Goal: Task Accomplishment & Management: Manage account settings

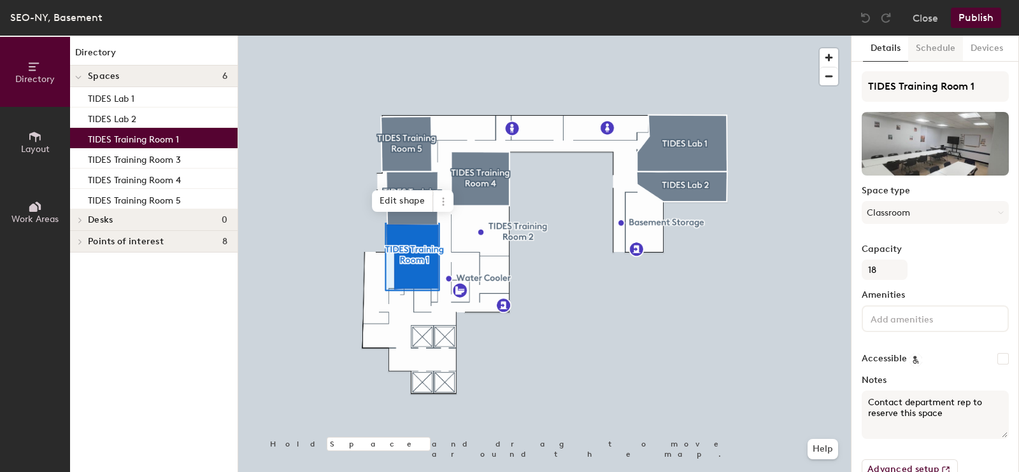
click at [943, 49] on button "Schedule" at bounding box center [935, 49] width 55 height 26
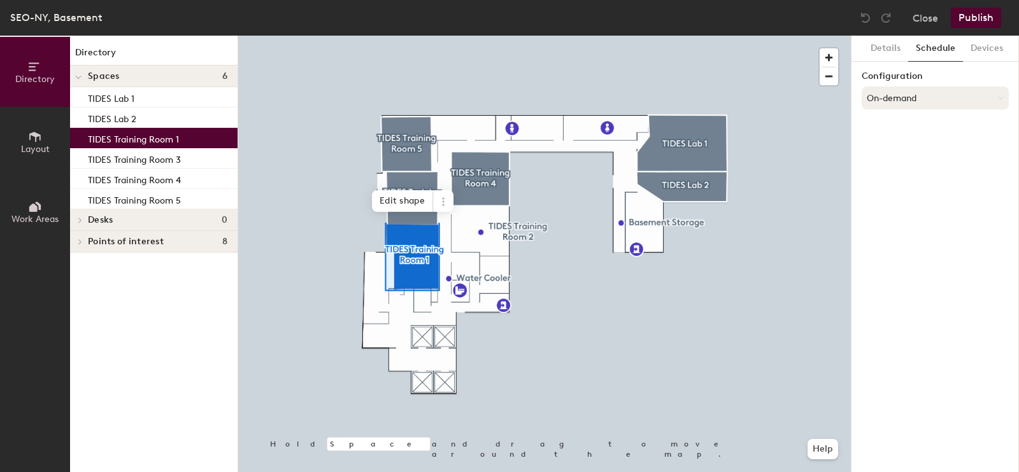
click at [919, 106] on button "On-demand" at bounding box center [934, 98] width 147 height 23
click at [901, 146] on div "Scheduled" at bounding box center [935, 148] width 146 height 19
click at [903, 125] on button "Select account" at bounding box center [934, 126] width 147 height 23
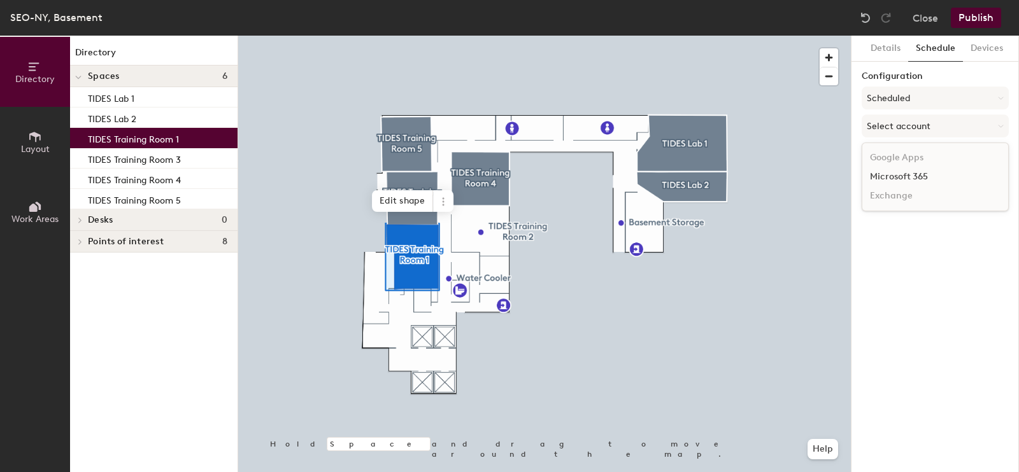
click at [901, 172] on div "Microsoft 365" at bounding box center [935, 176] width 146 height 19
click at [904, 173] on input at bounding box center [934, 175] width 147 height 23
paste input "[EMAIL_ADDRESS][DOMAIN_NAME]"
type input "[EMAIL_ADDRESS][DOMAIN_NAME]"
click at [924, 269] on div "Details Schedule Devices Configuration Scheduled Microsoft 365 Calendar itlab@s…" at bounding box center [934, 254] width 167 height 437
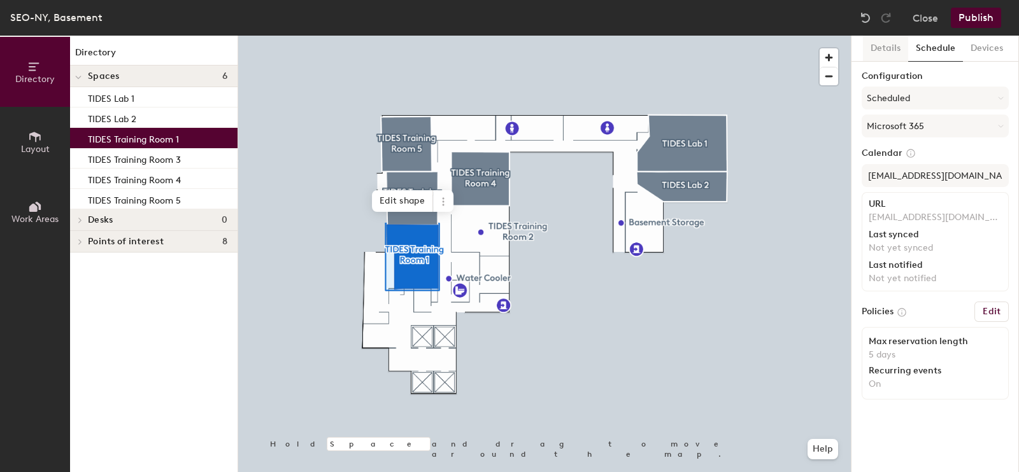
click at [898, 45] on button "Details" at bounding box center [885, 49] width 45 height 26
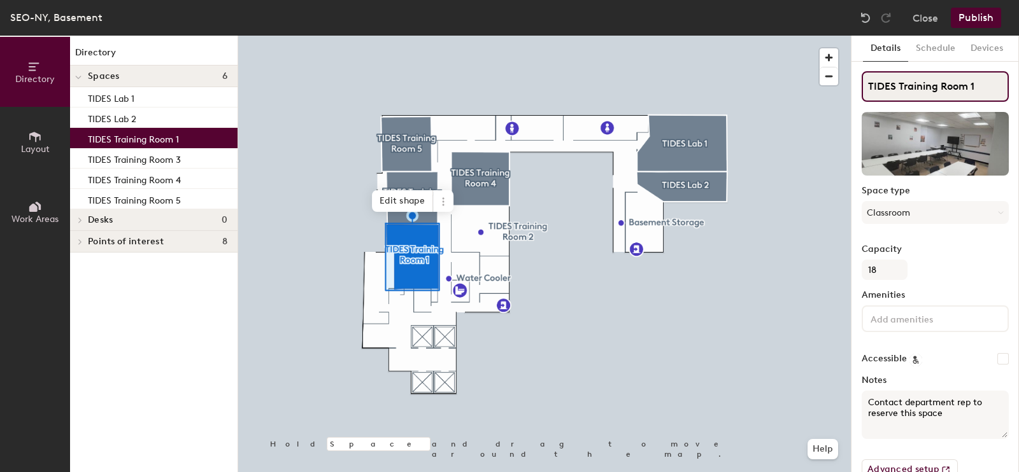
click at [933, 86] on input "TIDES Training Room 1" at bounding box center [934, 86] width 147 height 31
click at [801, 97] on div "Directory Layout Work Areas Directory Spaces 6 TIDES Lab 1 TIDES Lab 2 TIDES Tr…" at bounding box center [509, 254] width 1019 height 437
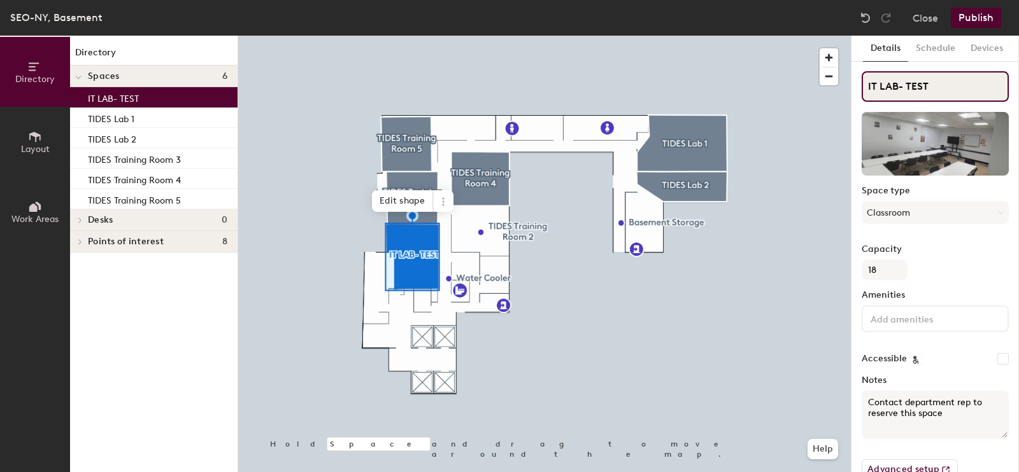
click at [899, 88] on input "IT LAB- TEST" at bounding box center [934, 86] width 147 height 31
type input "IT Lab- TEST"
click at [984, 18] on button "Publish" at bounding box center [975, 18] width 50 height 20
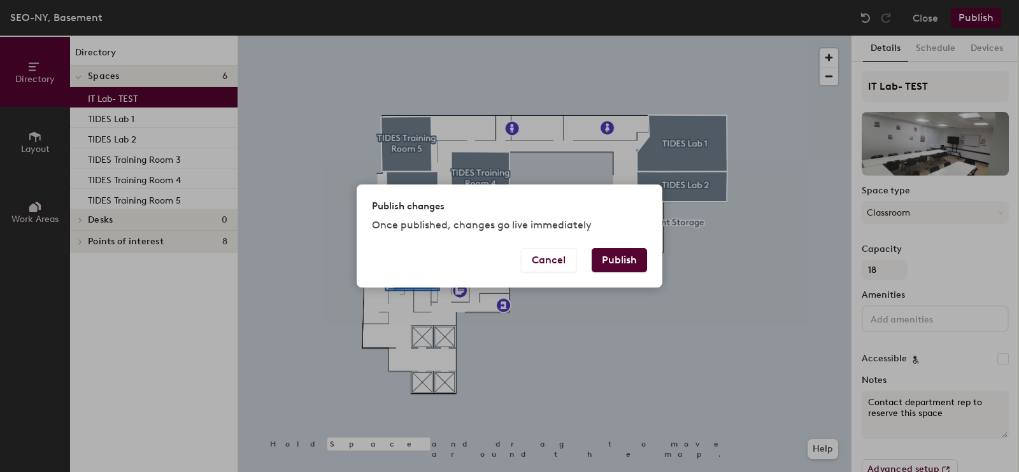
click at [614, 258] on button "Publish" at bounding box center [618, 260] width 55 height 24
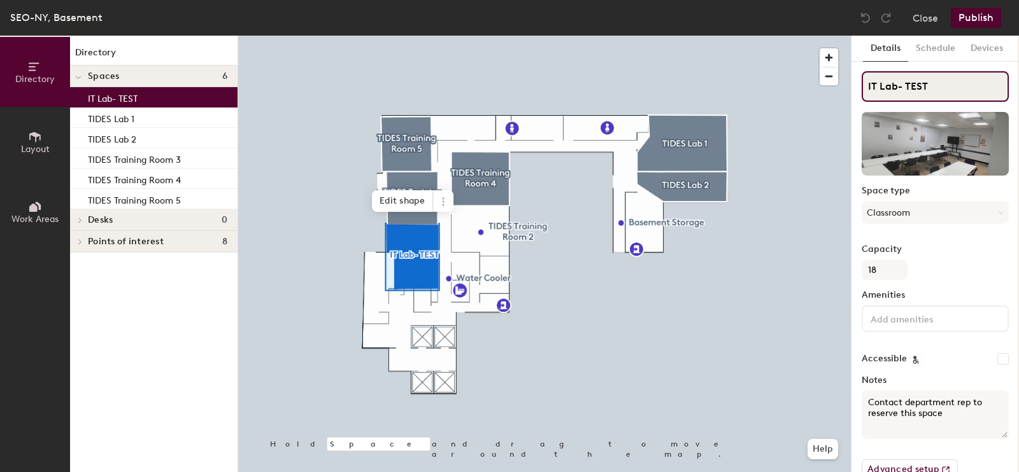
click at [920, 88] on input "IT Lab- TEST" at bounding box center [934, 86] width 147 height 31
click at [734, 102] on div "Directory Layout Work Areas Directory Spaces 6 IT Lab- TEST TIDES Lab 1 TIDES L…" at bounding box center [509, 254] width 1019 height 437
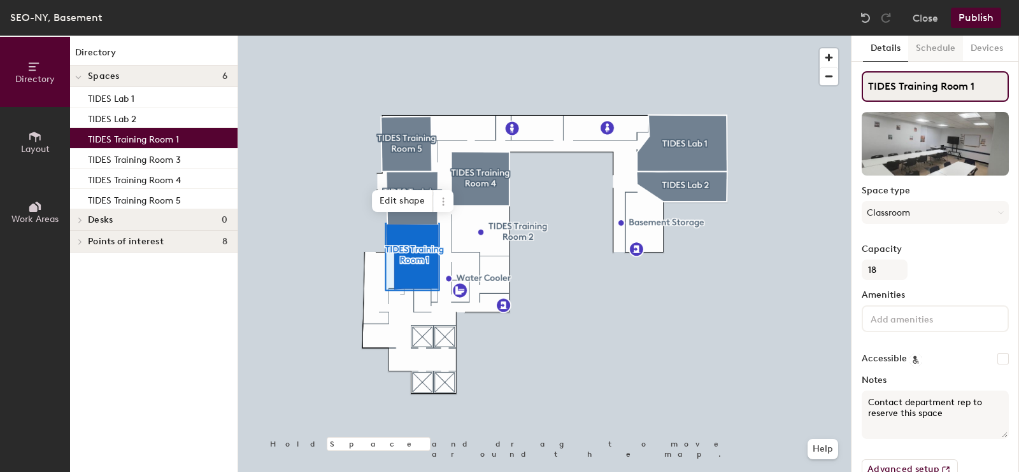
type input "TIDES Training Room 1"
click at [925, 48] on button "Schedule" at bounding box center [935, 49] width 55 height 26
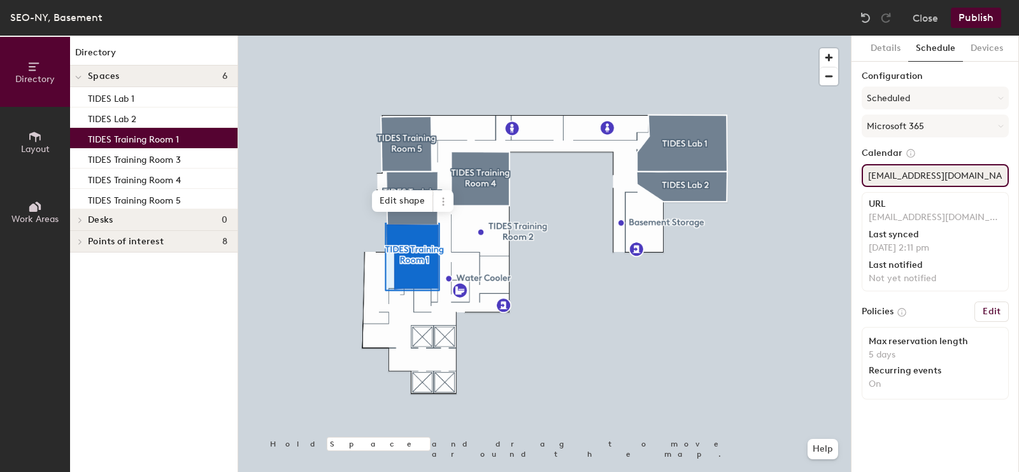
click at [785, 177] on div "Directory Layout Work Areas Directory Spaces 6 TIDES Lab 1 TIDES Lab 2 TIDES Tr…" at bounding box center [509, 254] width 1019 height 437
click at [933, 97] on button "Scheduled" at bounding box center [934, 98] width 147 height 23
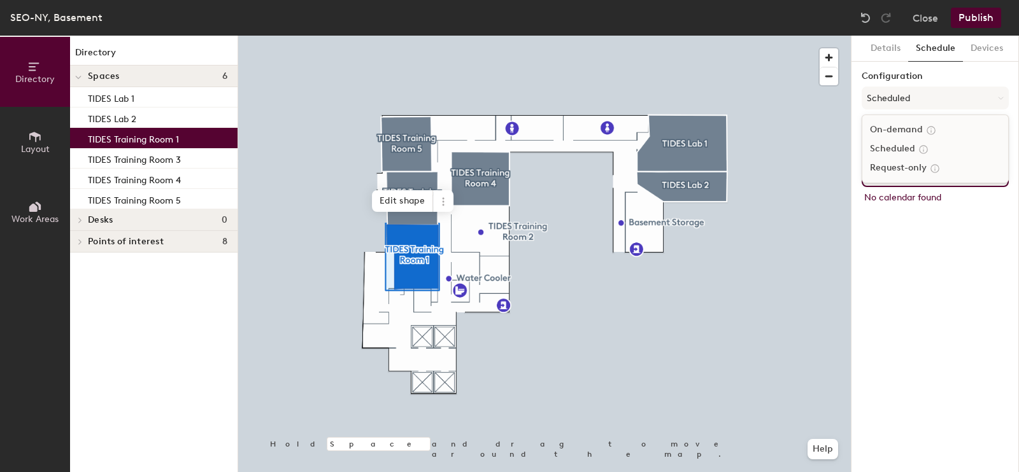
click at [933, 126] on icon at bounding box center [930, 130] width 11 height 11
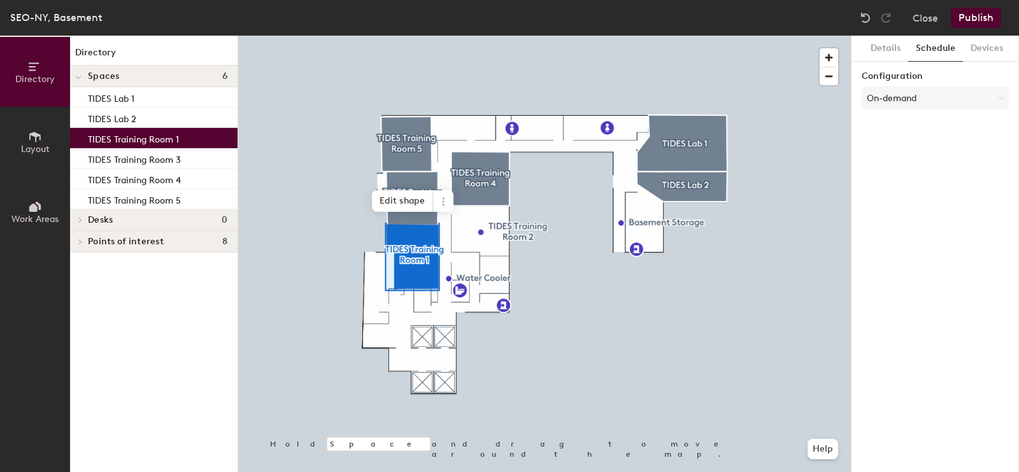
click at [964, 21] on button "Publish" at bounding box center [975, 18] width 50 height 20
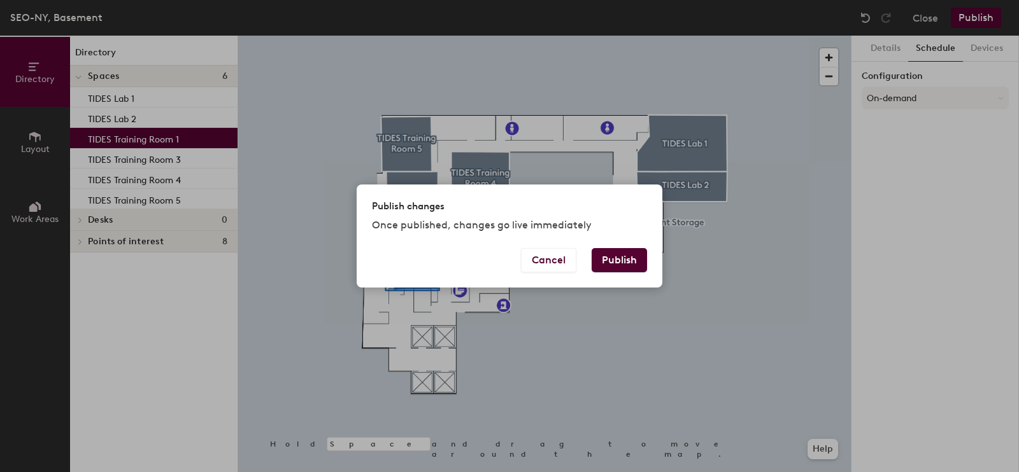
click at [603, 262] on button "Publish" at bounding box center [618, 260] width 55 height 24
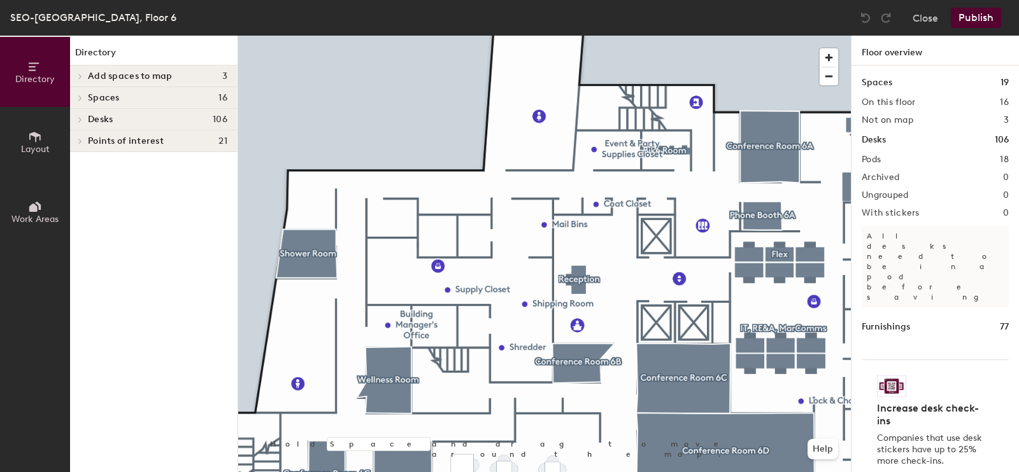
click at [45, 200] on button "Work Areas" at bounding box center [35, 212] width 70 height 70
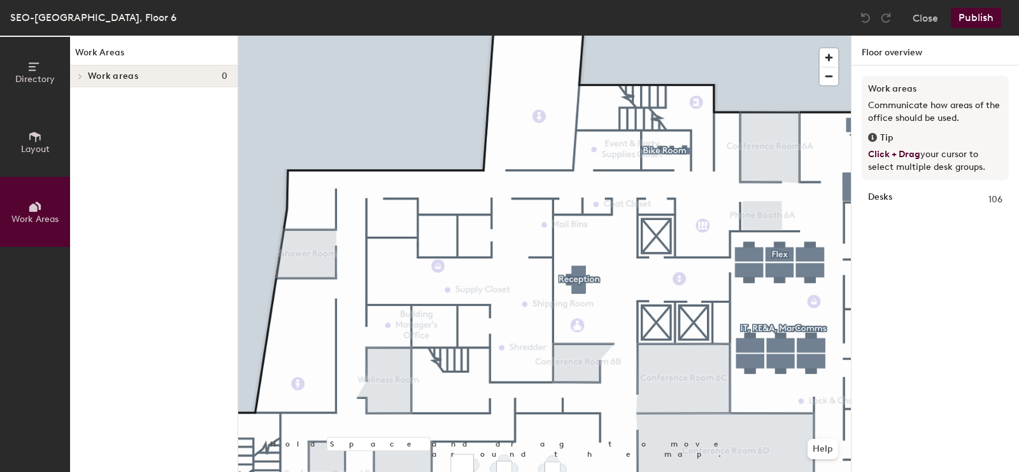
drag, startPoint x: 41, startPoint y: 151, endPoint x: 61, endPoint y: 117, distance: 39.1
click at [45, 153] on span "Layout" at bounding box center [35, 149] width 29 height 11
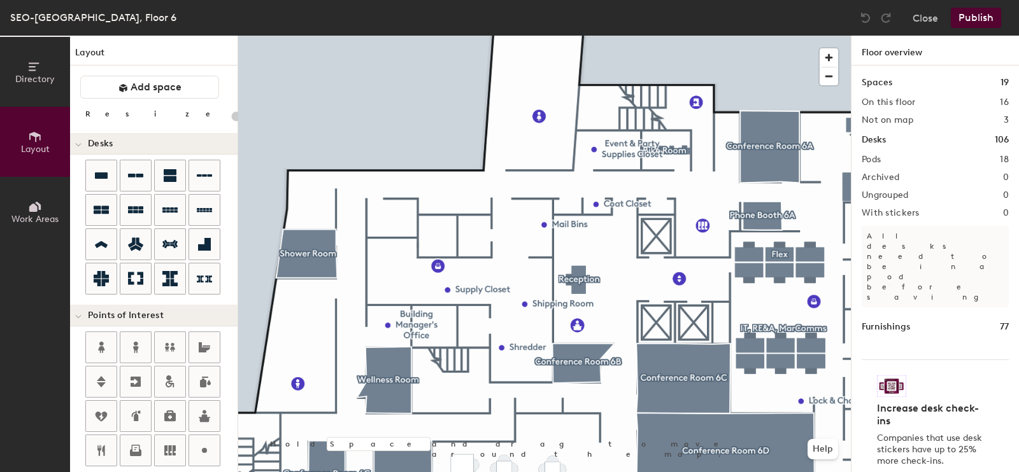
click at [138, 80] on button "Add space" at bounding box center [149, 87] width 139 height 23
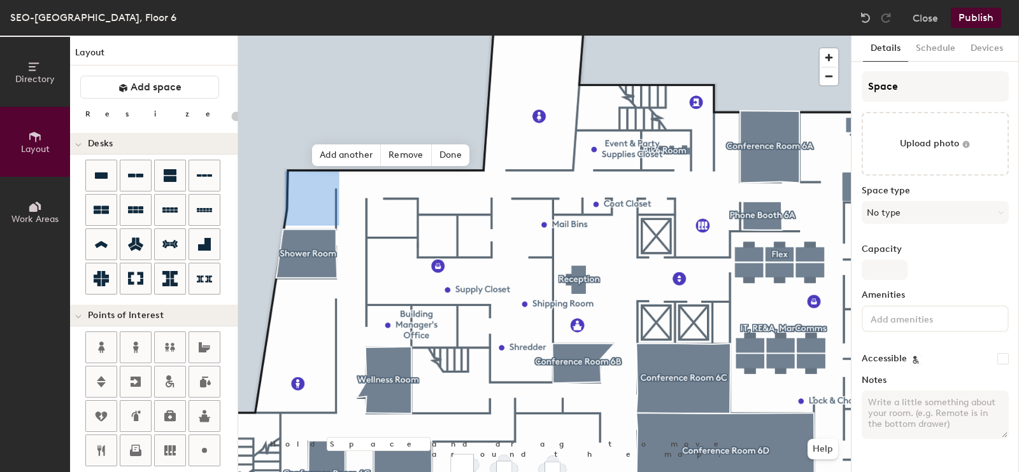
type input "20"
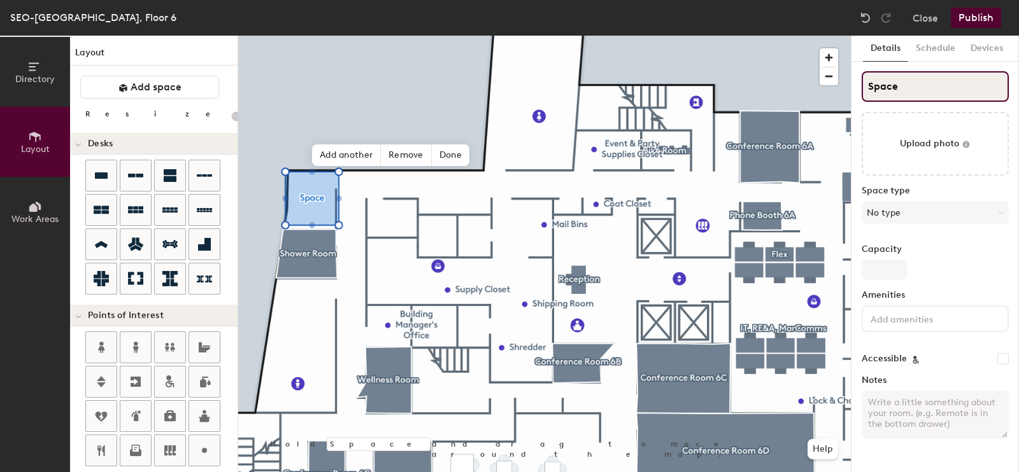
drag, startPoint x: 906, startPoint y: 90, endPoint x: 859, endPoint y: 78, distance: 48.8
click at [859, 78] on div "Details Schedule Devices Space Upload photo Space type No type Capacity Ameniti…" at bounding box center [934, 254] width 167 height 437
type input "TE"
type input "20"
type input "TEST"
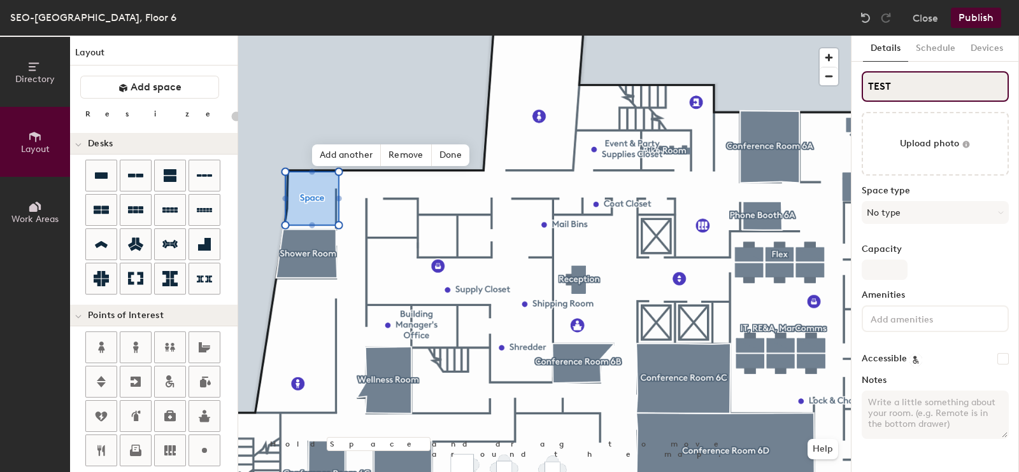
type input "20"
type input "TEST-"
type input "20"
type input "TEST-"
type input "20"
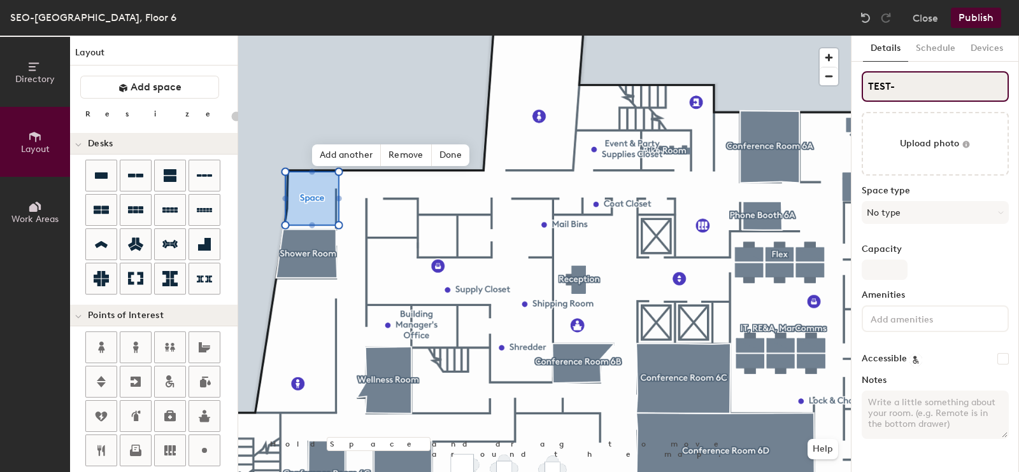
type input "TEST- I"
type input "20"
type input "TEST- IT"
type input "20"
type input "TEST- IT L"
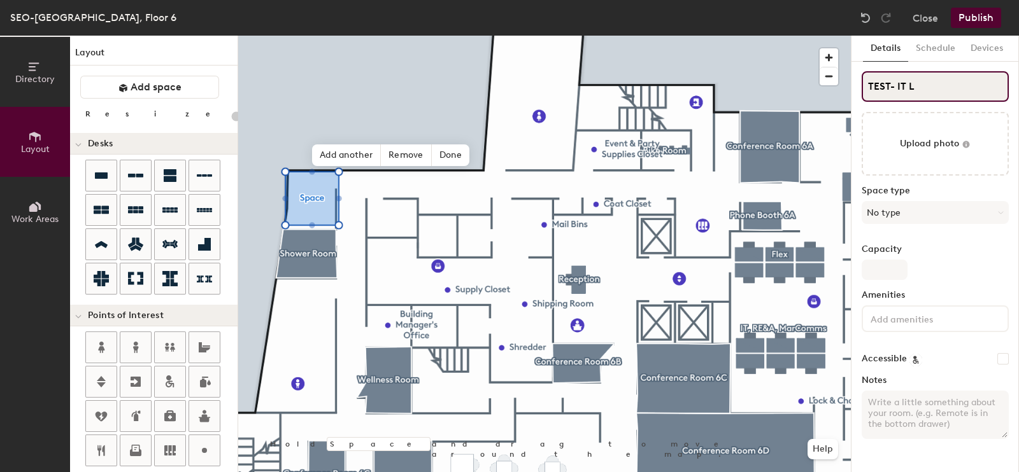
type input "20"
type input "TEST- IT Lab"
type input "20"
type input "TEST- IT Lab"
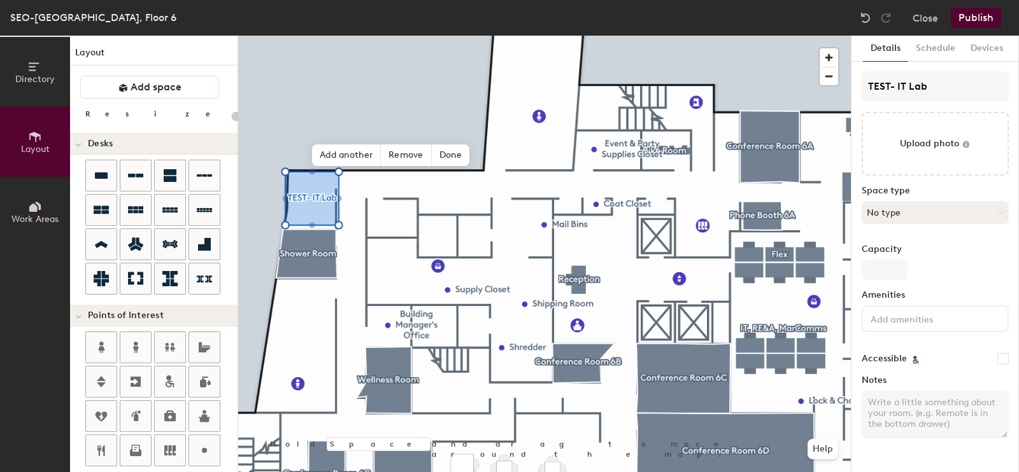
click at [947, 211] on button "No type" at bounding box center [934, 212] width 147 height 23
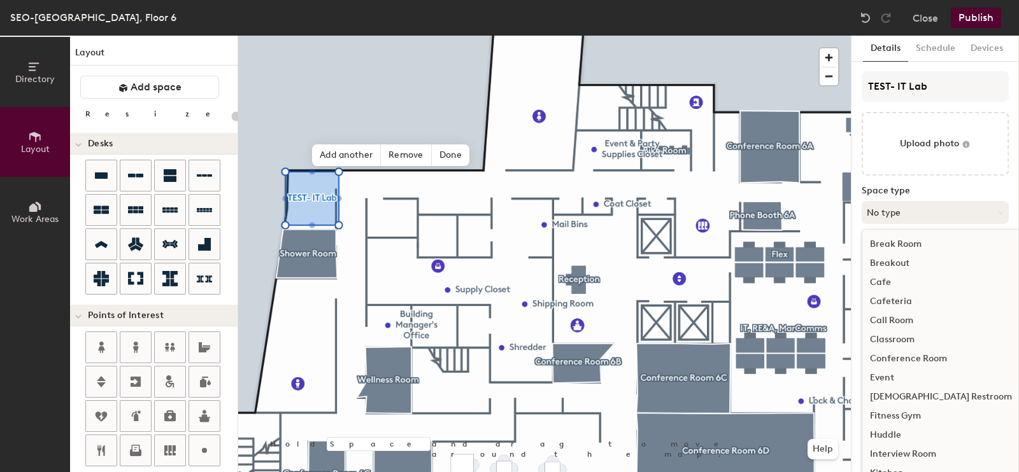
click at [951, 214] on button "No type" at bounding box center [934, 212] width 147 height 23
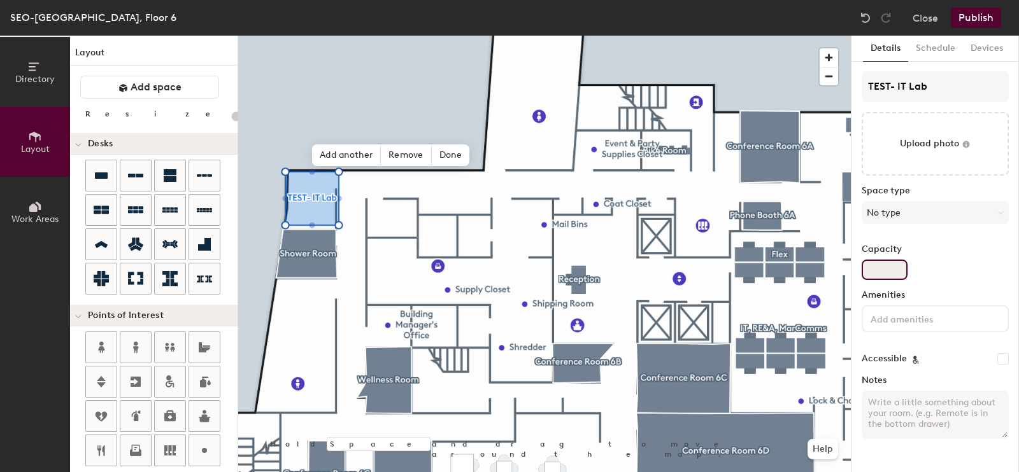
click at [886, 260] on input "Capacity" at bounding box center [884, 270] width 46 height 20
type input "1"
type input "20"
type input "11"
type input "20"
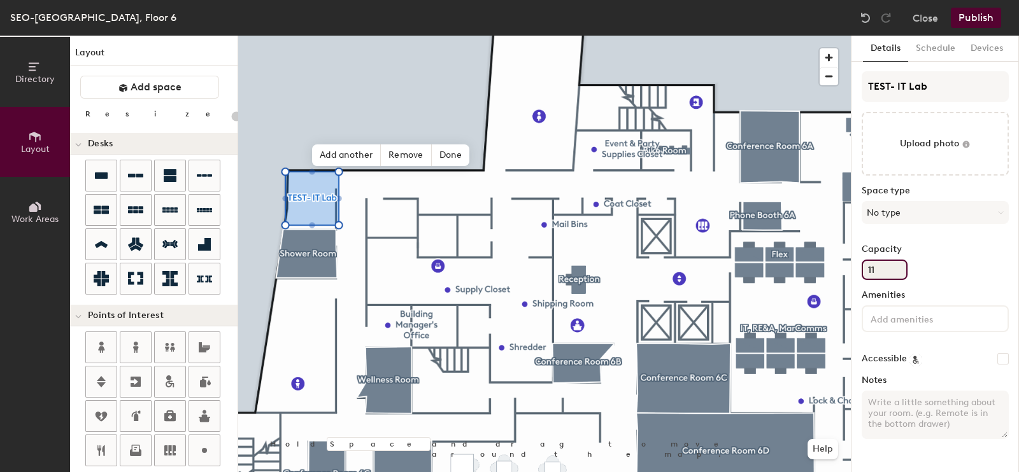
type input "11"
click at [938, 285] on div "TEST- IT Lab Upload photo Space type No type Capacity 11 Amenities Accessible N…" at bounding box center [934, 260] width 147 height 378
click at [897, 264] on input "11" at bounding box center [884, 270] width 46 height 20
type input "20"
type input "1"
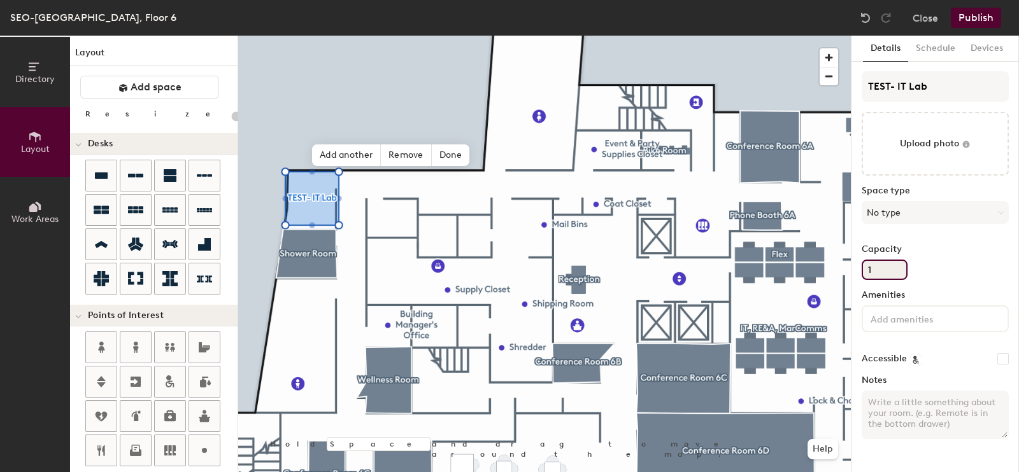
type input "20"
type input "1"
click at [957, 269] on div "Capacity 1" at bounding box center [934, 262] width 147 height 36
click at [942, 52] on button "Schedule" at bounding box center [935, 49] width 55 height 26
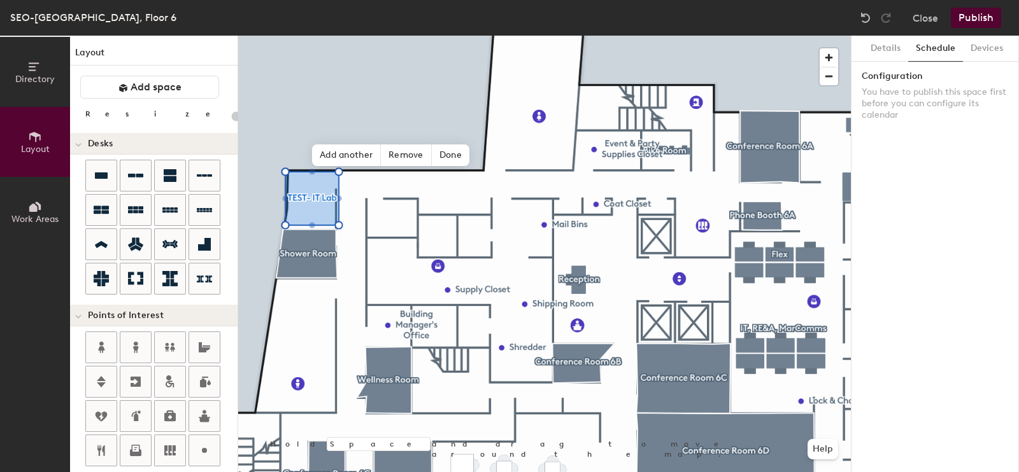
click at [975, 20] on button "Publish" at bounding box center [975, 18] width 50 height 20
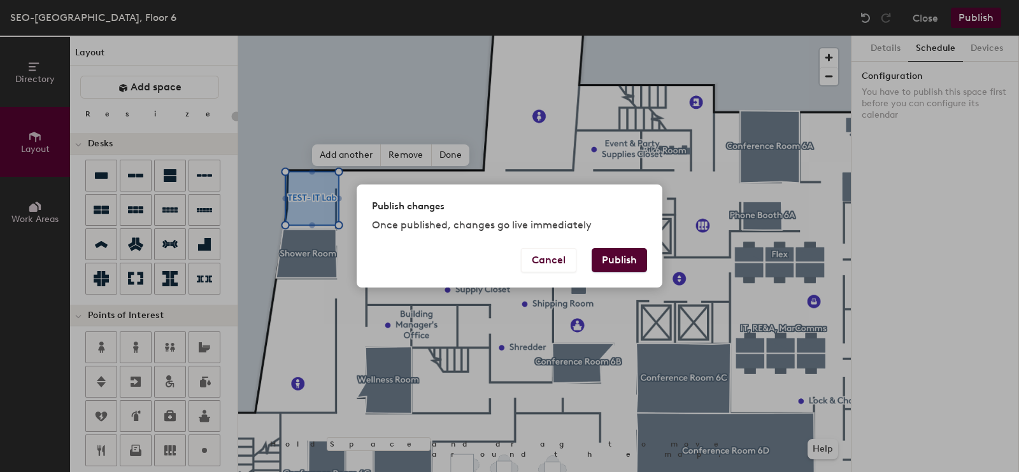
click at [631, 257] on button "Publish" at bounding box center [618, 260] width 55 height 24
type input "20"
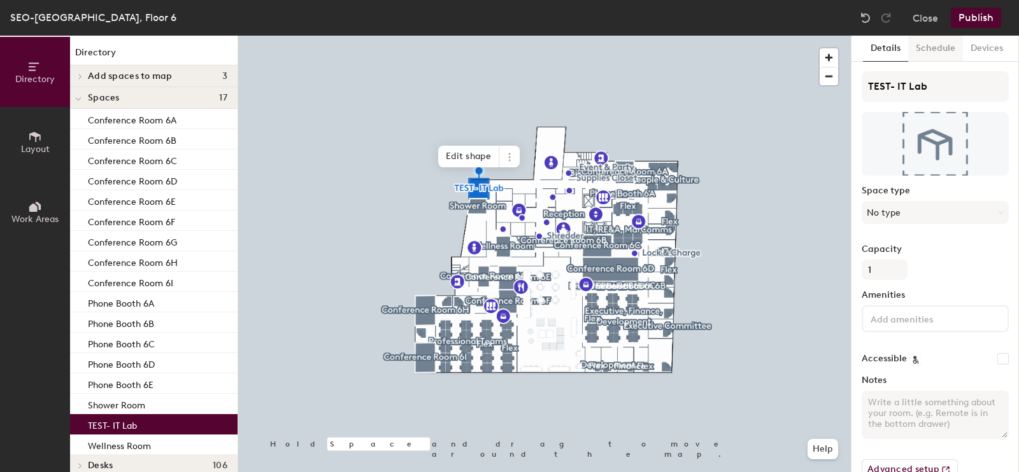
click at [945, 57] on button "Schedule" at bounding box center [935, 49] width 55 height 26
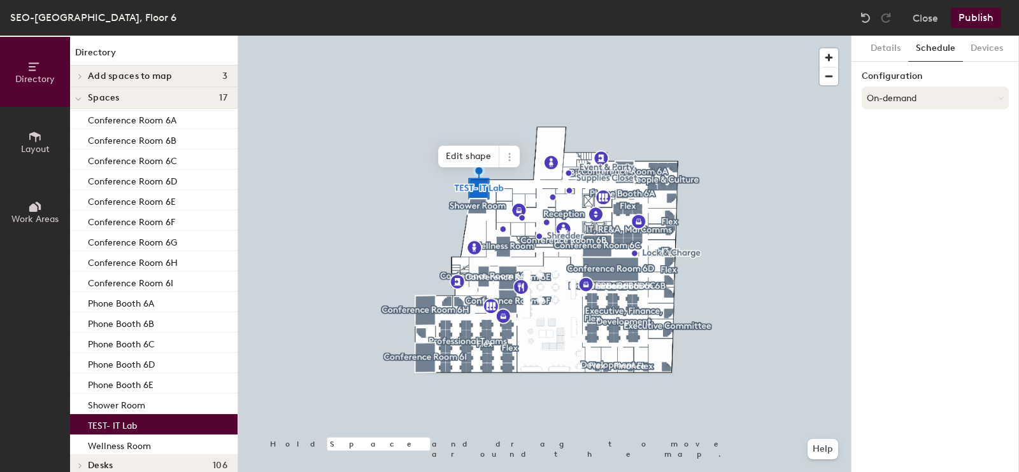
click at [936, 98] on button "On-demand" at bounding box center [934, 98] width 147 height 23
click at [905, 146] on div "Scheduled" at bounding box center [935, 148] width 146 height 19
click at [905, 132] on button "Select account" at bounding box center [934, 126] width 147 height 23
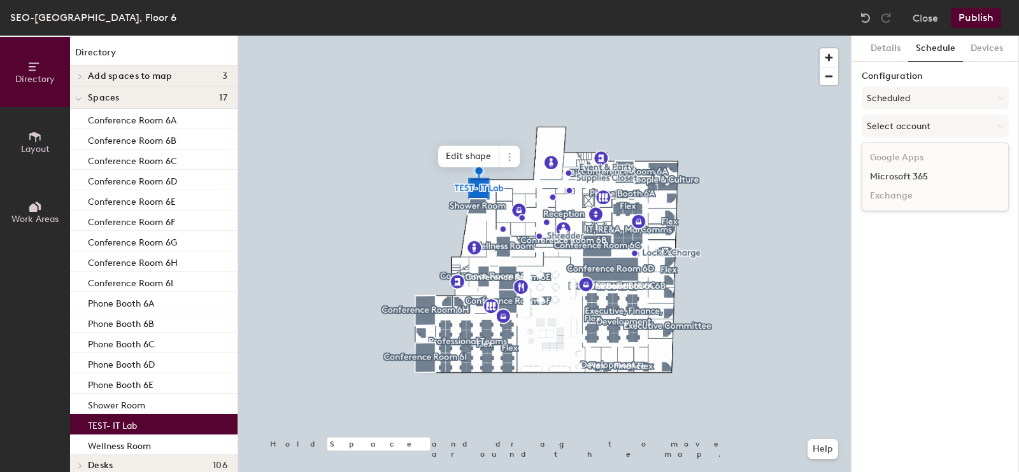
click at [899, 170] on div "Microsoft 365" at bounding box center [935, 176] width 146 height 19
click at [899, 170] on input at bounding box center [934, 175] width 147 height 23
paste input "[EMAIL_ADDRESS][DOMAIN_NAME]"
type input "[EMAIL_ADDRESS][DOMAIN_NAME]"
click at [984, 22] on button "Publish" at bounding box center [975, 18] width 50 height 20
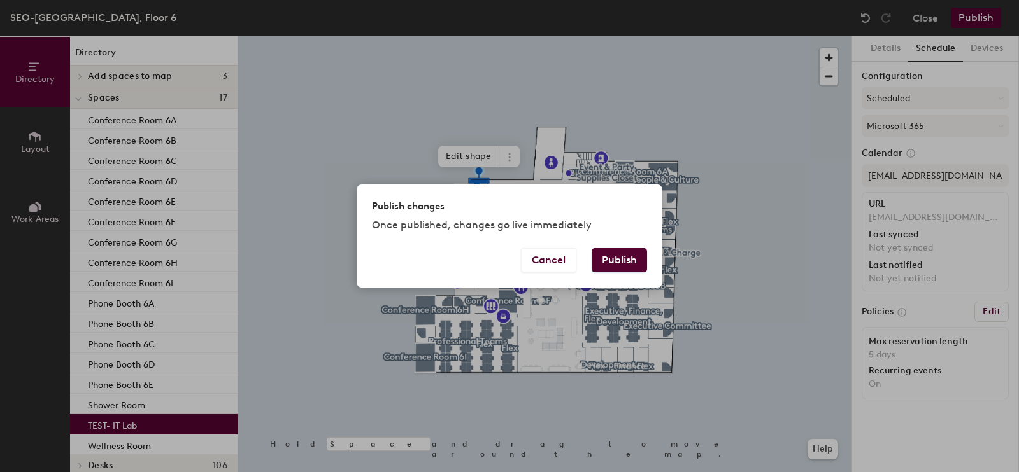
click at [629, 260] on button "Publish" at bounding box center [618, 260] width 55 height 24
